Goal: Communication & Community: Share content

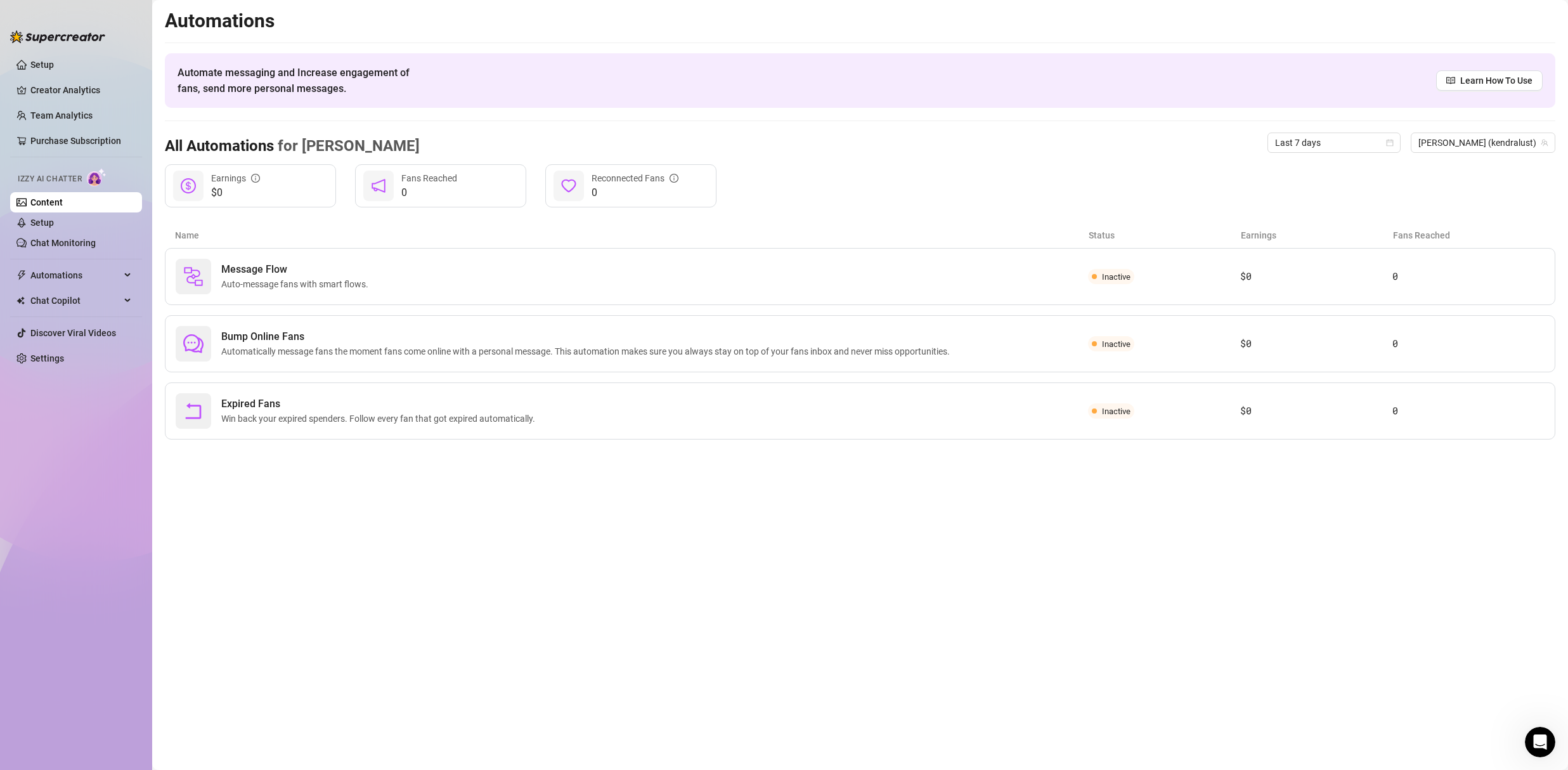
scroll to position [22, 0]
click at [71, 297] on span "Chat Copilot" at bounding box center [75, 301] width 90 height 20
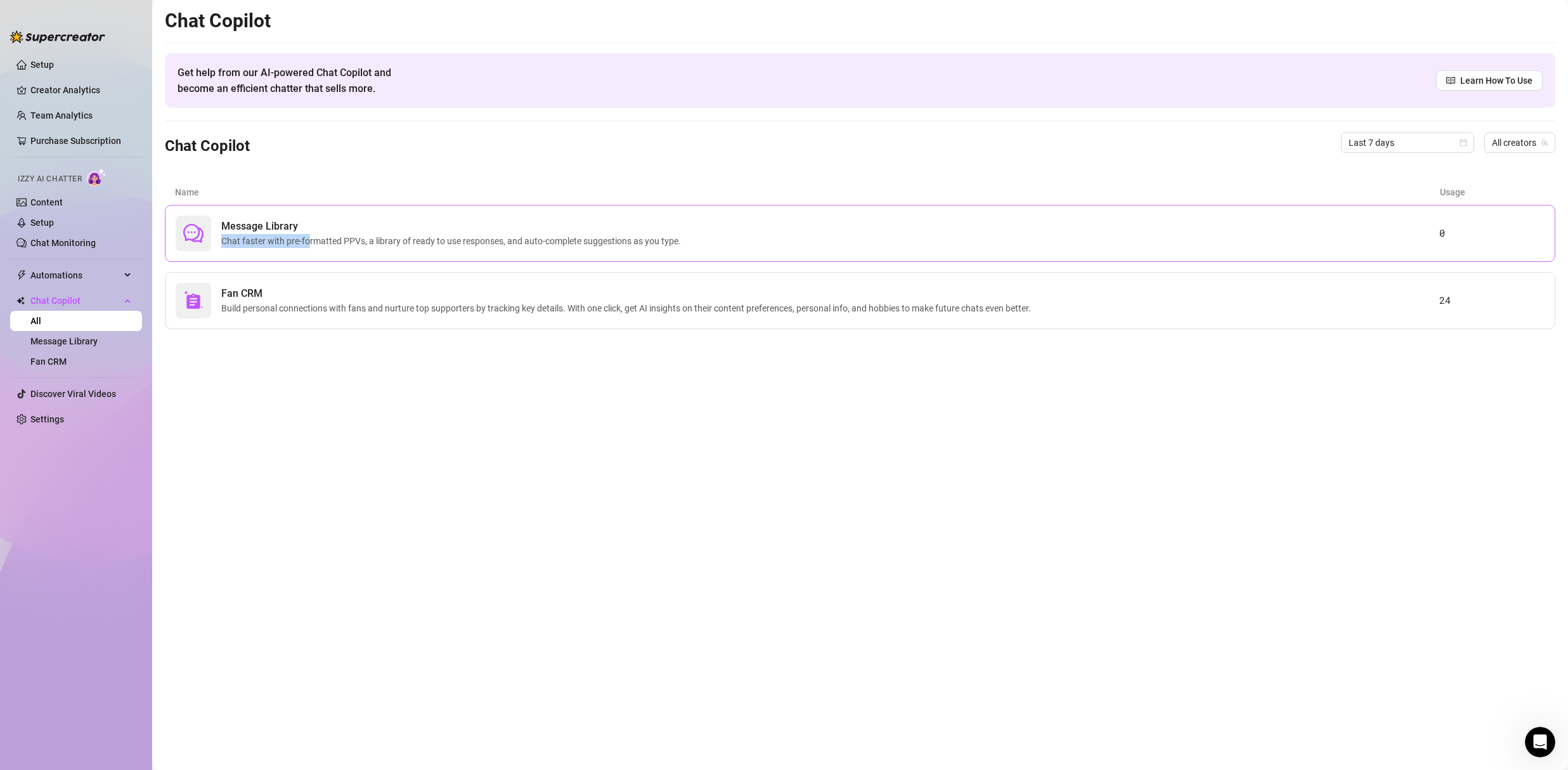
click at [309, 234] on span "Chat faster with pre-formatted PPVs, a library of ready to use responses, and a…" at bounding box center [454, 241] width 465 height 14
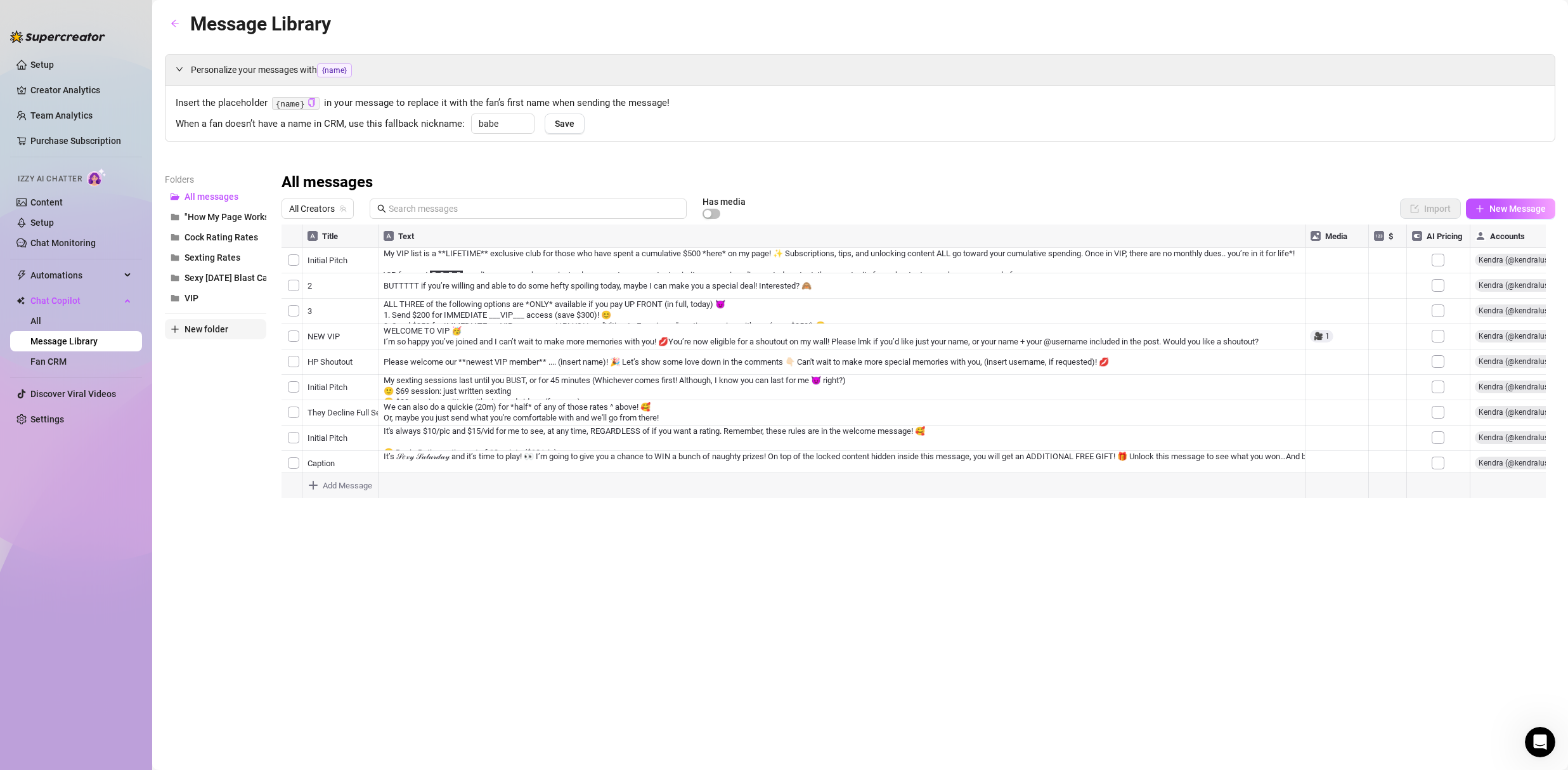
click at [206, 329] on span "New folder" at bounding box center [206, 329] width 44 height 10
click at [208, 316] on input "text" at bounding box center [215, 318] width 101 height 20
type input "Birthday Tip Menu"
click at [214, 440] on div "Folders All messages "How My Page Works" Cock Rating Rates Sexting Rates Sexy […" at bounding box center [215, 340] width 101 height 335
click at [213, 235] on span "Birthday Tip Menu" at bounding box center [221, 237] width 74 height 10
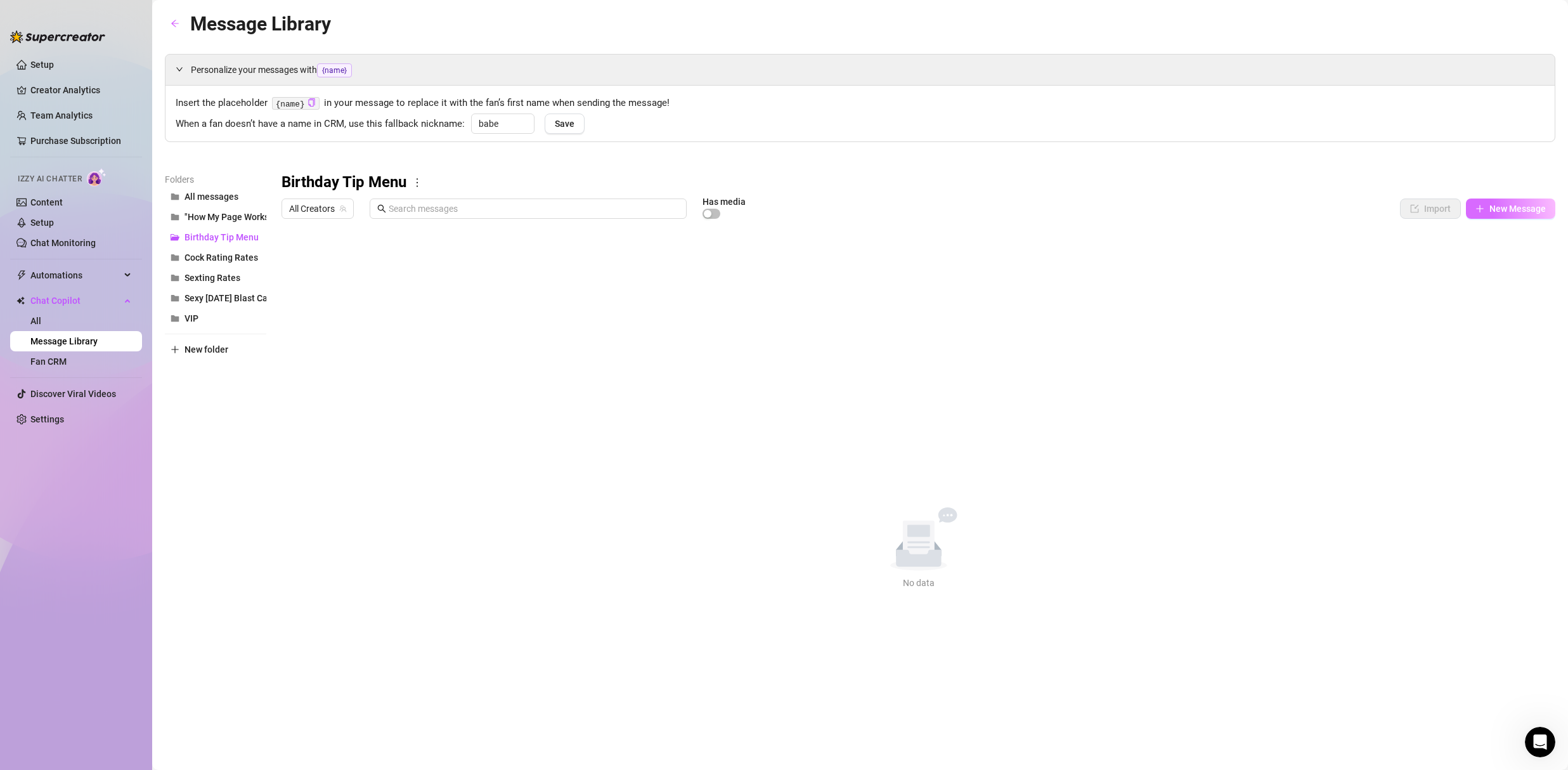
click at [1525, 212] on span "New Message" at bounding box center [1518, 208] width 56 height 10
type textarea "Type your message here..."
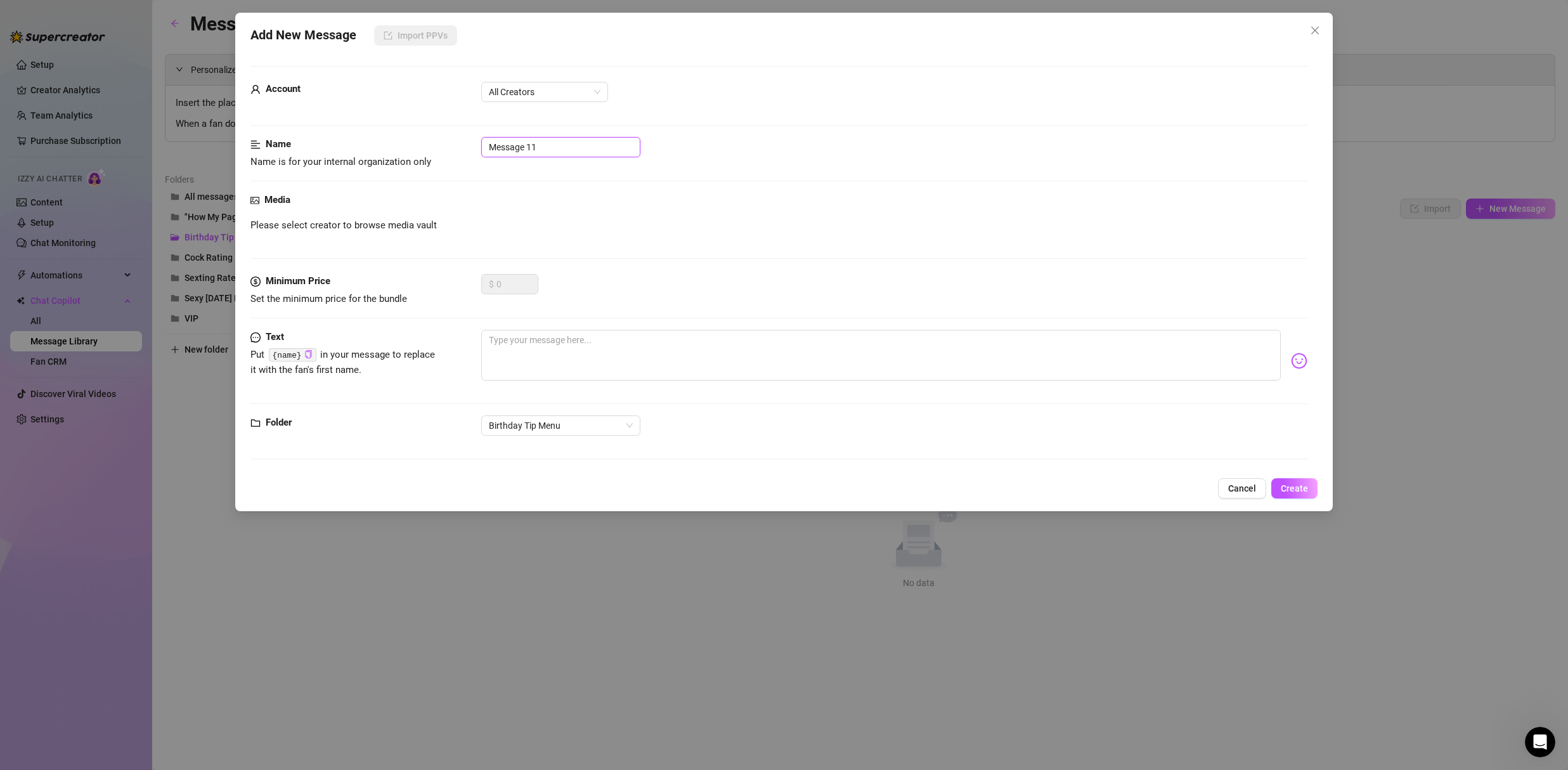
click at [562, 144] on input "Message 11" at bounding box center [561, 147] width 159 height 20
type input "1"
click at [562, 343] on textarea at bounding box center [881, 355] width 800 height 51
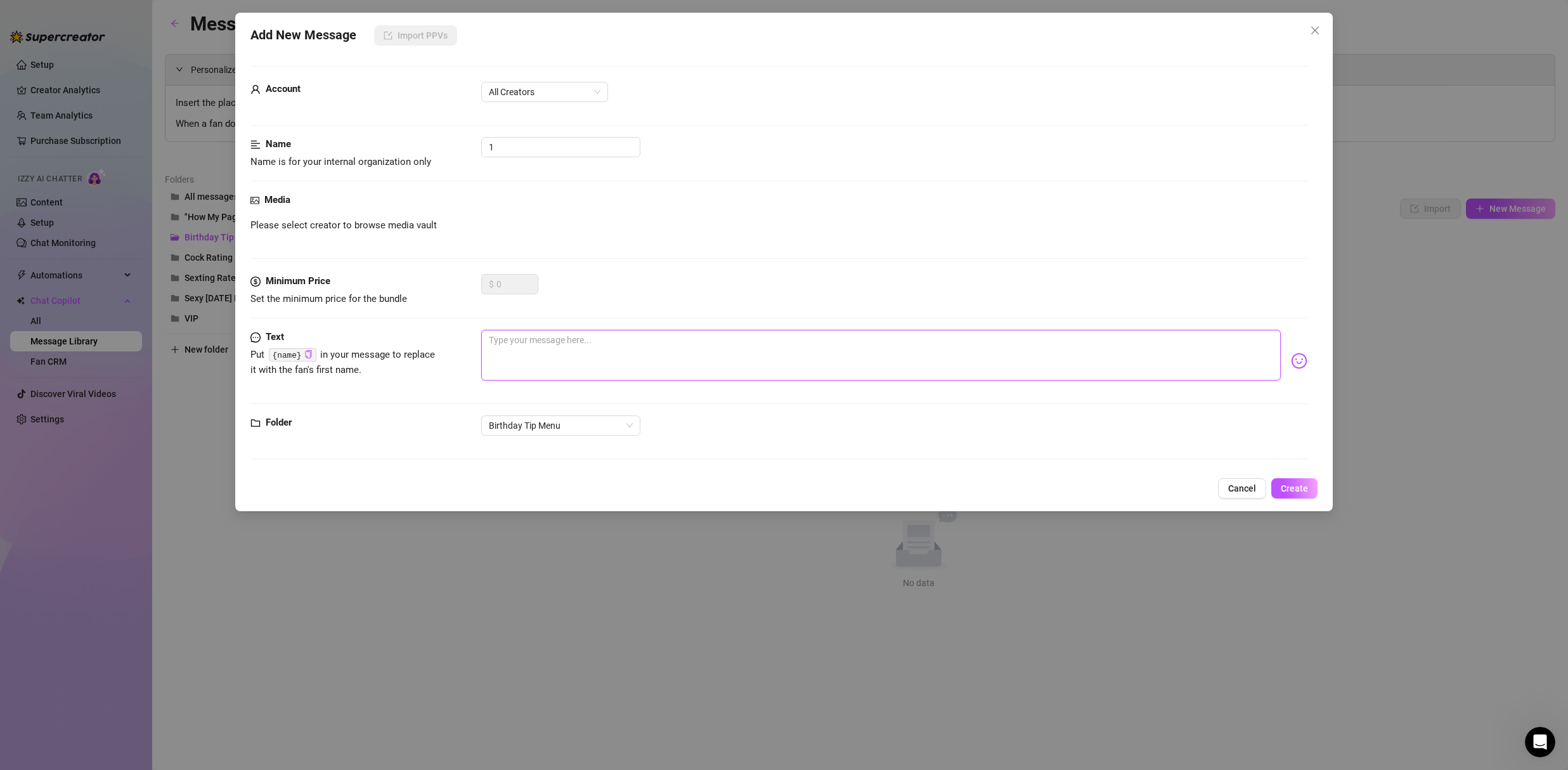
paste textarea "Ms. Lust Birthday Menu 🎂 💌 Birthday card … $5 🧸 Bear … $10 🍫 Chocolates … $15 💐…"
type textarea "Ms. Lust Birthday Menu 🎂 💌 Birthday card … $5 🧸 Bear … $10 🍫 Chocolates … $15 💐…"
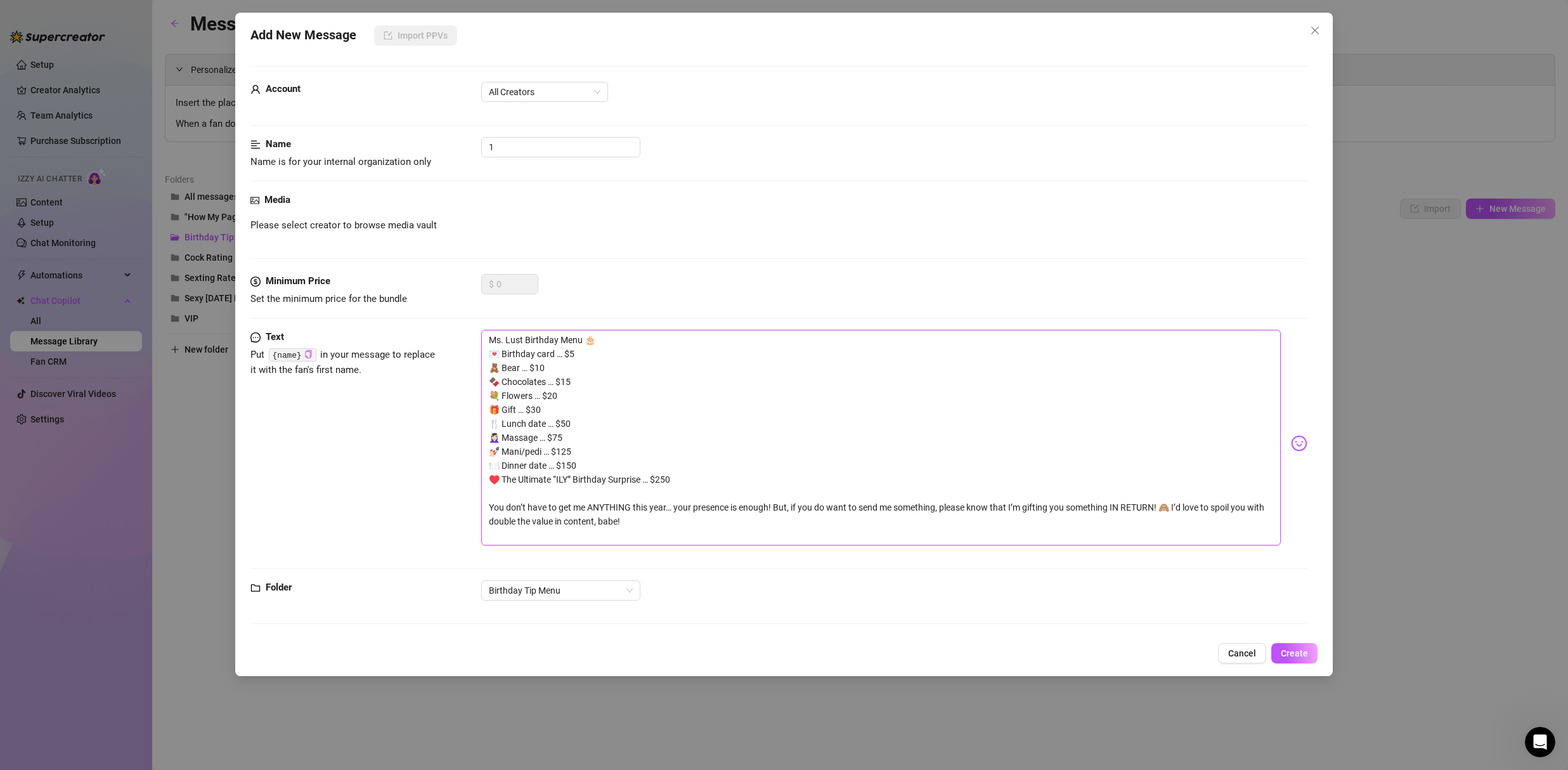
type textarea "Ms. Lust Birthday Menu 🎂 💌 Birthday card … $5 🧸 Bear … $10 🍫 Chocolates … $15 💐…"
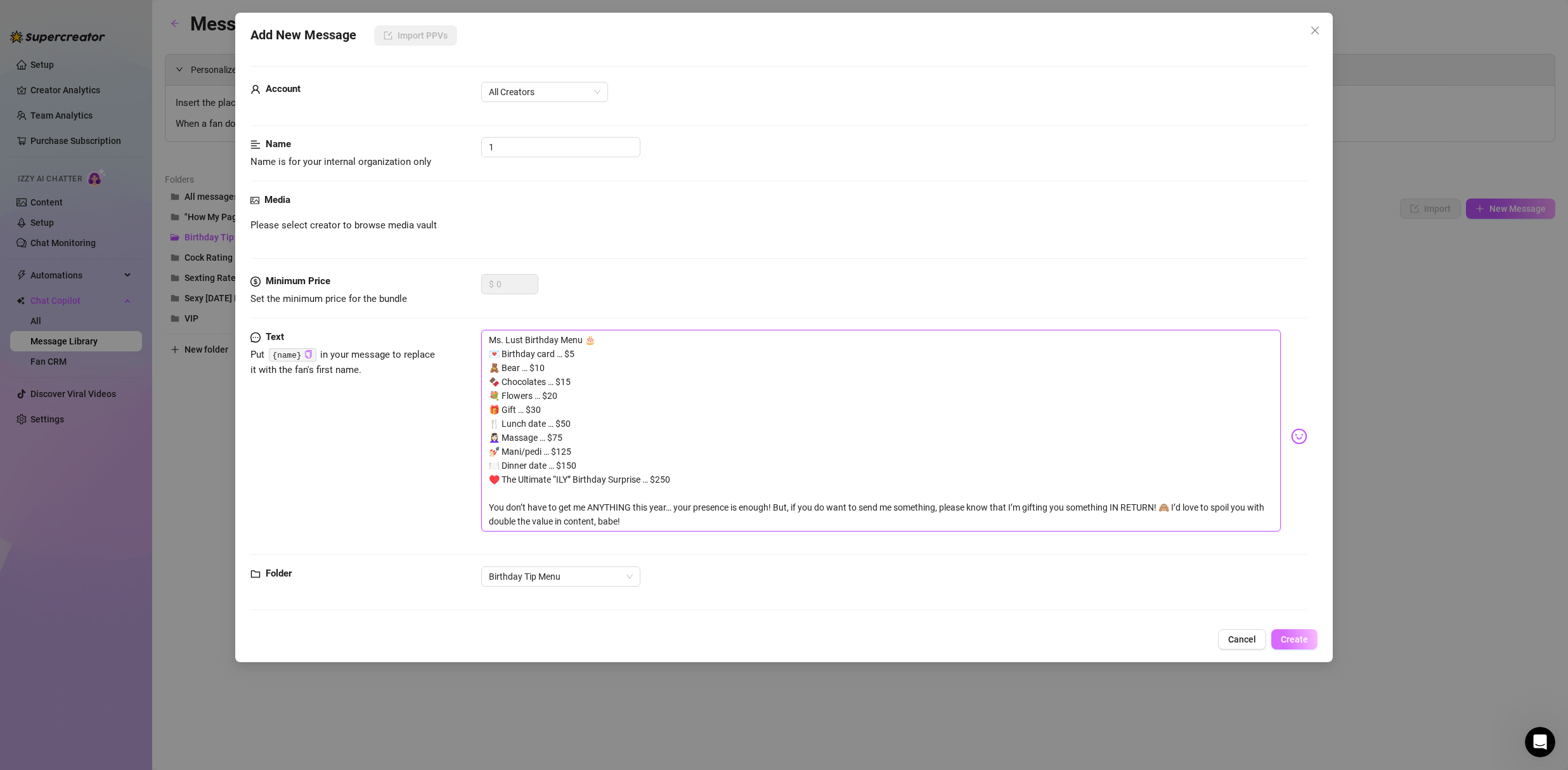
type textarea "Ms. Lust Birthday Menu 🎂 💌 Birthday card … $5 🧸 Bear … $10 🍫 Chocolates … $15 💐…"
click at [1299, 646] on button "Create" at bounding box center [1295, 639] width 46 height 20
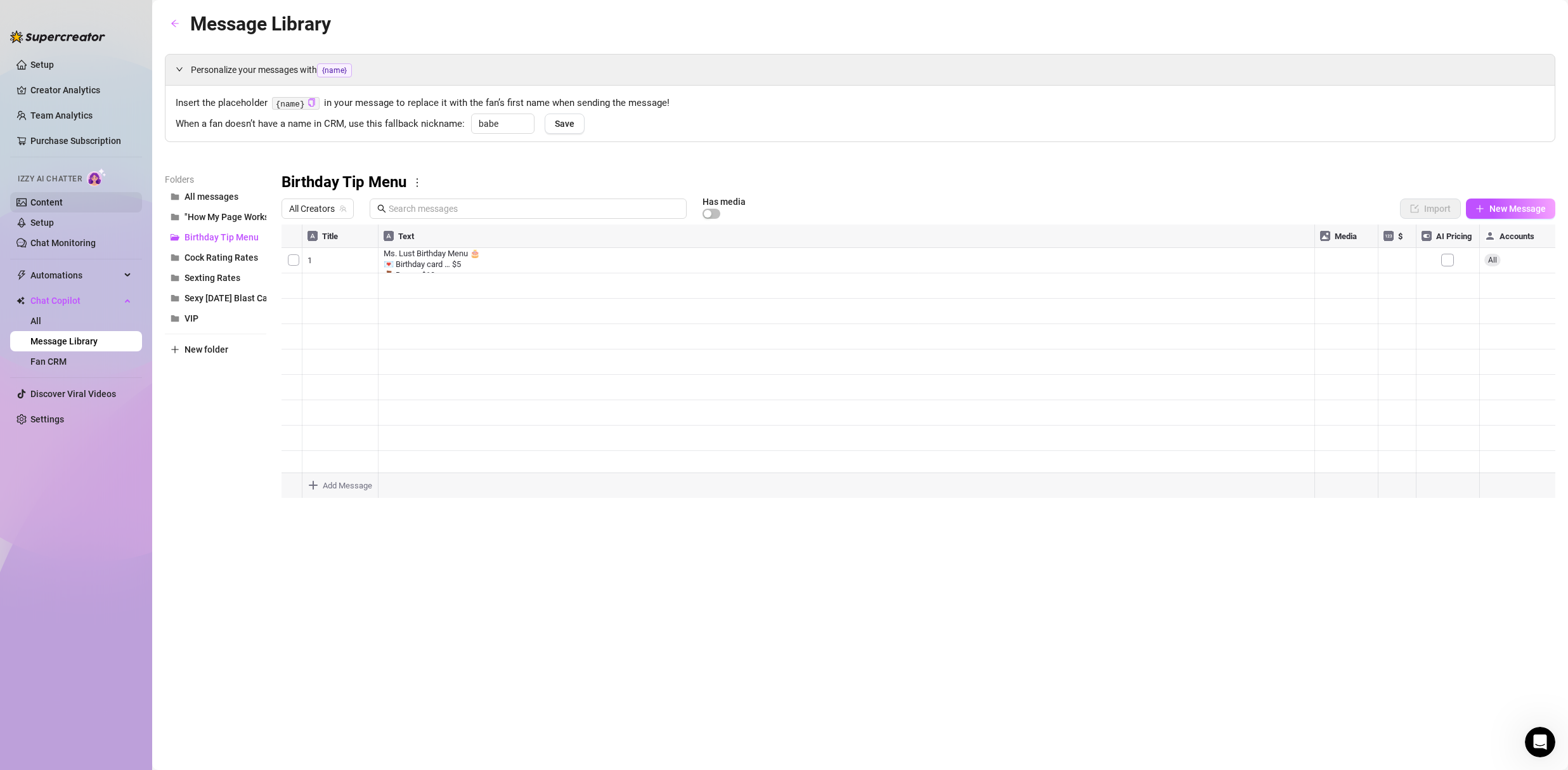
click at [52, 201] on link "Content" at bounding box center [47, 202] width 33 height 10
